Goal: Task Accomplishment & Management: Manage account settings

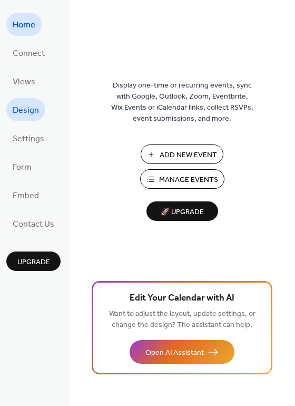
click at [28, 108] on span "Design" at bounding box center [26, 110] width 26 height 17
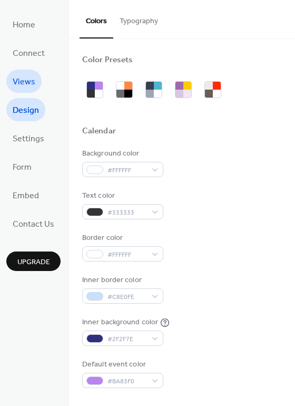
click at [31, 81] on span "Views" at bounding box center [24, 82] width 23 height 17
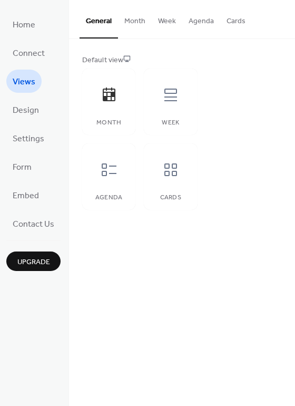
click at [162, 16] on button "Week" at bounding box center [167, 18] width 31 height 37
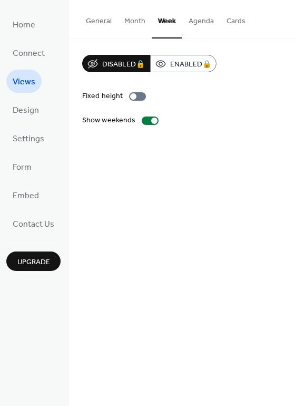
click at [131, 25] on button "Month" at bounding box center [135, 18] width 34 height 37
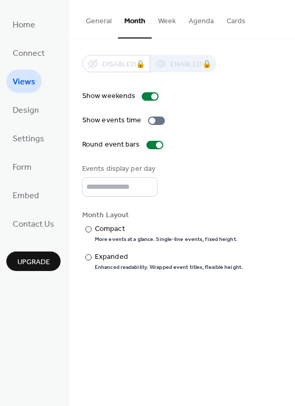
click at [98, 26] on button "General" at bounding box center [99, 18] width 39 height 37
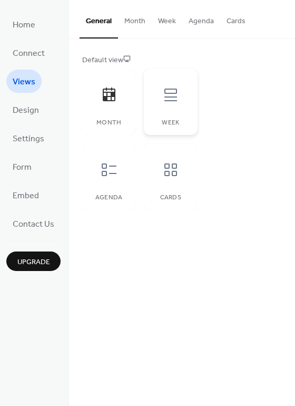
click at [191, 92] on div "Week" at bounding box center [170, 102] width 53 height 66
click at [169, 168] on icon at bounding box center [170, 169] width 17 height 17
click at [134, 27] on button "Month" at bounding box center [135, 18] width 34 height 37
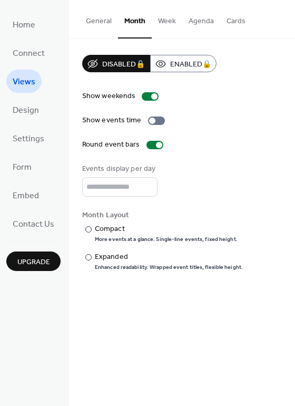
click at [170, 25] on button "Week" at bounding box center [167, 18] width 31 height 37
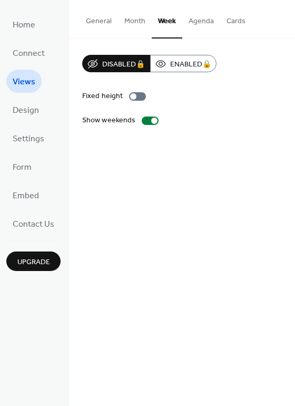
click at [228, 24] on button "Cards" at bounding box center [236, 18] width 32 height 37
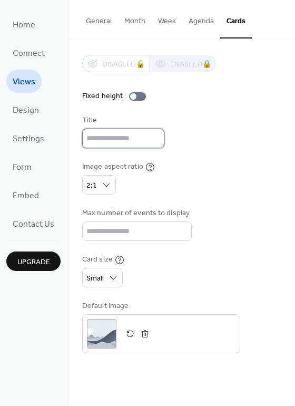
click at [102, 139] on input "text" at bounding box center [123, 139] width 82 height 20
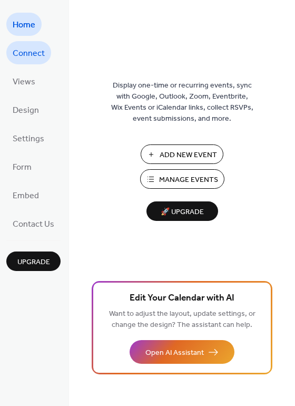
click at [25, 57] on span "Connect" at bounding box center [29, 53] width 32 height 17
